Goal: Check status: Check status

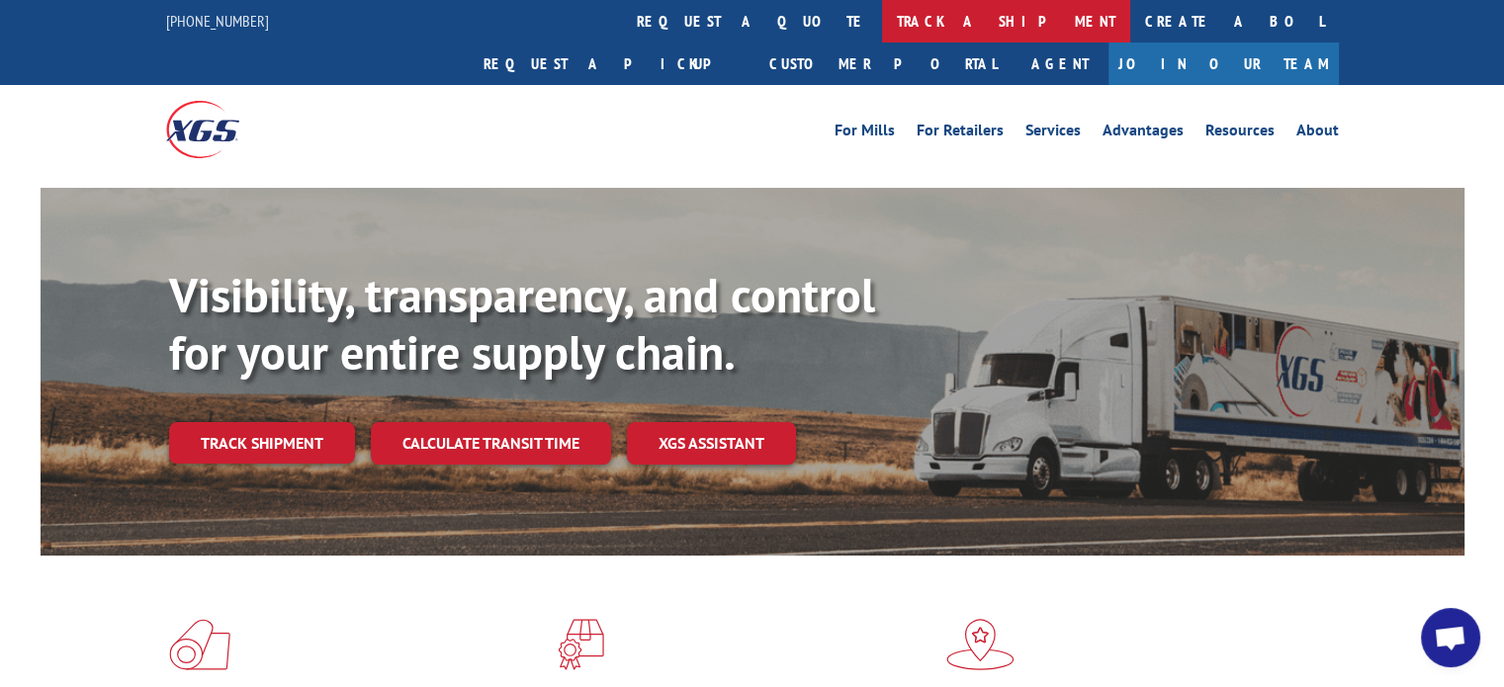
click at [882, 28] on link "track a shipment" at bounding box center [1006, 21] width 248 height 43
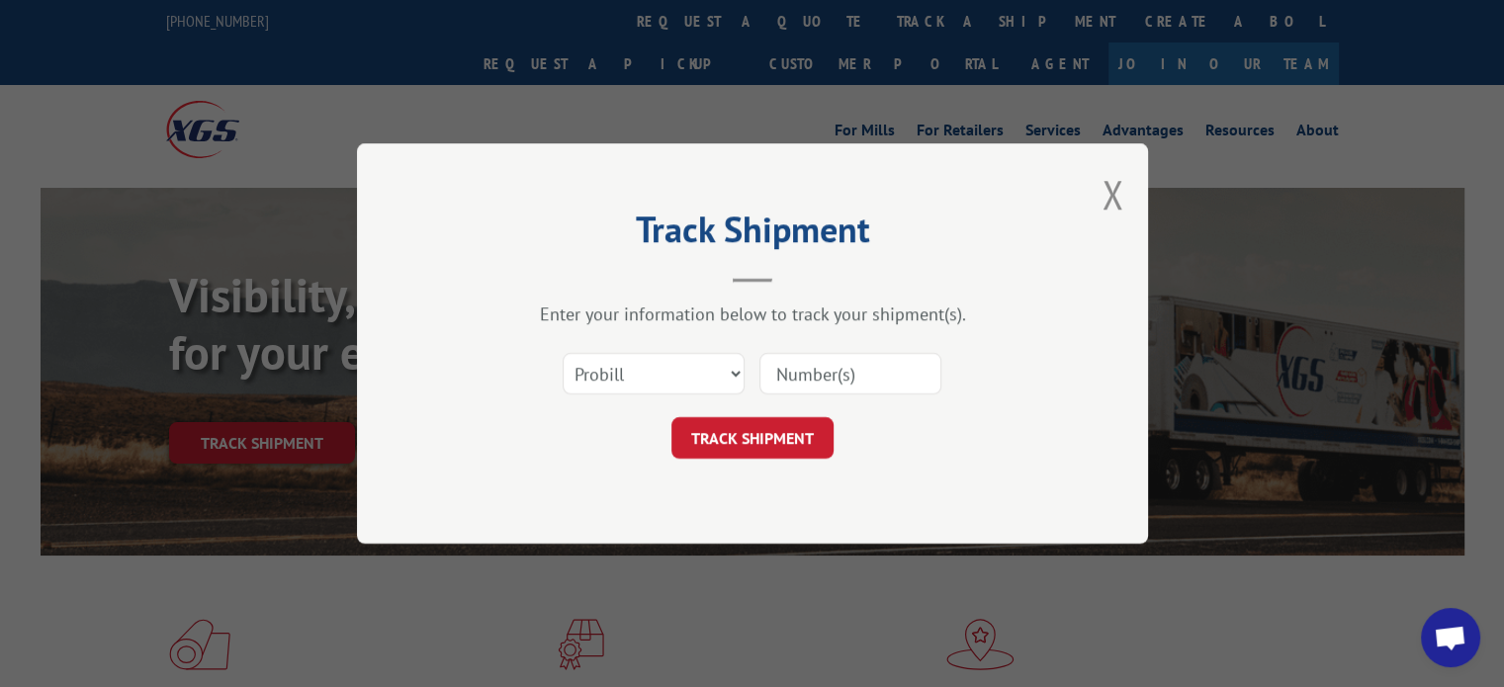
click at [890, 367] on input at bounding box center [851, 374] width 182 height 42
type input "15347960"
click at [820, 450] on button "TRACK SHIPMENT" at bounding box center [753, 438] width 162 height 42
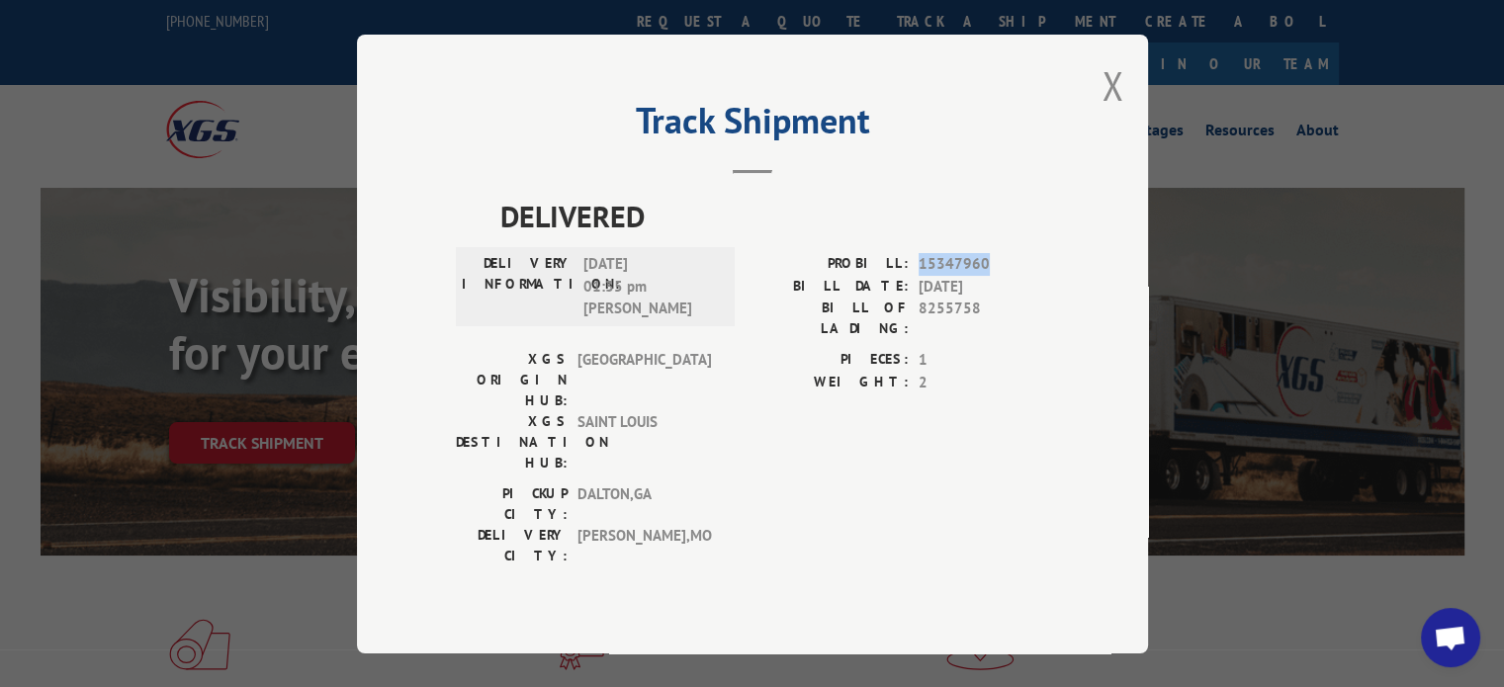
drag, startPoint x: 995, startPoint y: 286, endPoint x: 920, endPoint y: 296, distance: 75.8
click at [920, 276] on span "15347960" at bounding box center [984, 264] width 131 height 23
drag, startPoint x: 934, startPoint y: 308, endPoint x: 914, endPoint y: 306, distance: 19.9
click at [914, 298] on div "BILL DATE: [DATE]" at bounding box center [901, 286] width 297 height 23
drag, startPoint x: 919, startPoint y: 282, endPoint x: 983, endPoint y: 292, distance: 65.0
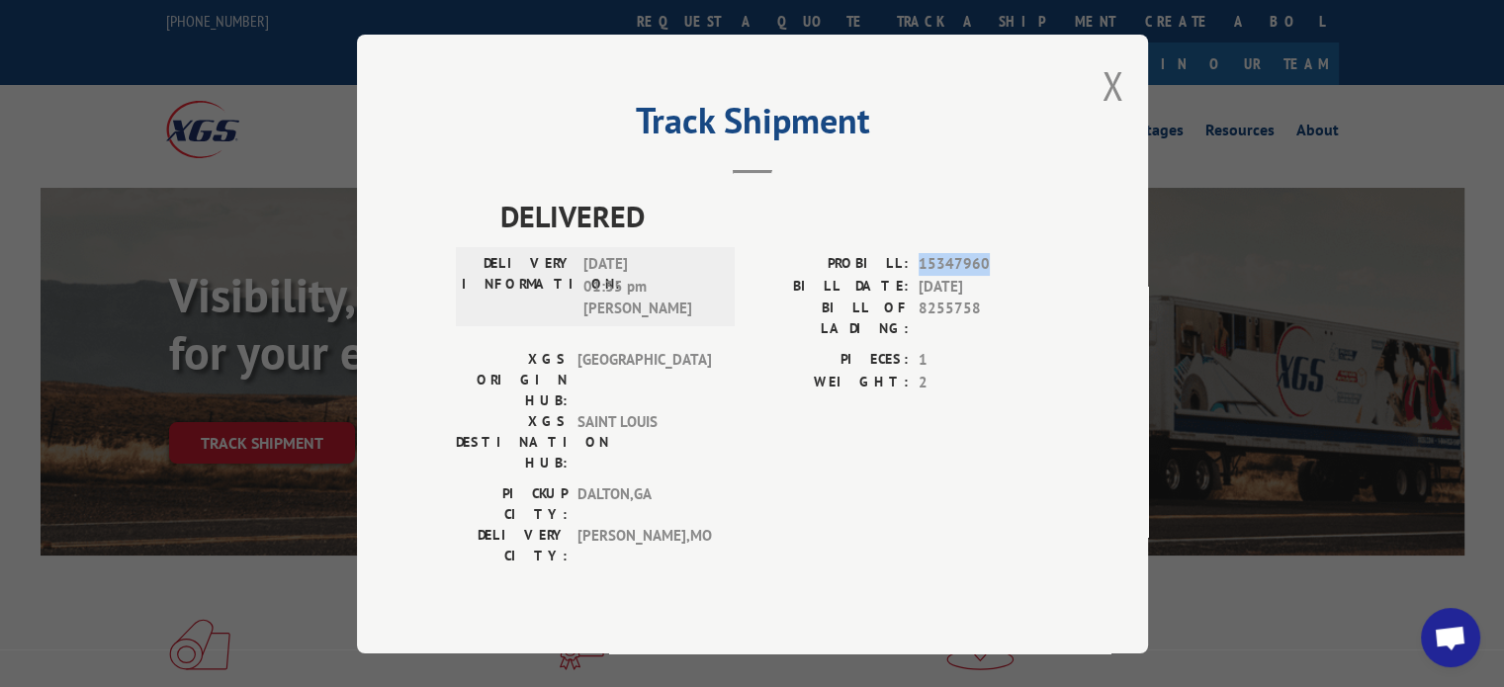
click at [983, 276] on span "15347960" at bounding box center [984, 264] width 131 height 23
copy span "15347960"
click at [1111, 102] on button "Close modal" at bounding box center [1113, 85] width 22 height 52
